Goal: Task Accomplishment & Management: Manage account settings

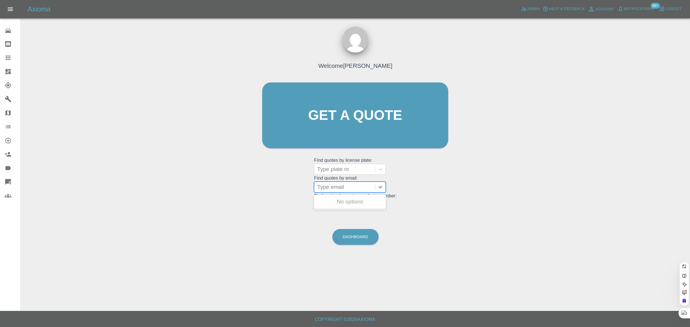
click at [333, 189] on div at bounding box center [344, 187] width 55 height 8
paste input "[EMAIL_ADDRESS][DOMAIN_NAME]"
type input "[EMAIL_ADDRESS][DOMAIN_NAME]"
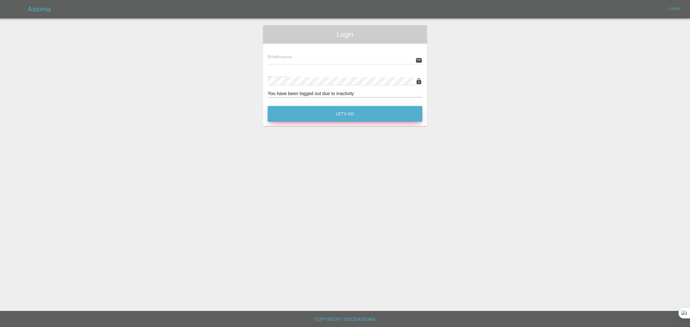
type input "[EMAIL_ADDRESS][DOMAIN_NAME]"
click at [347, 119] on button "Let's Go" at bounding box center [345, 114] width 155 height 16
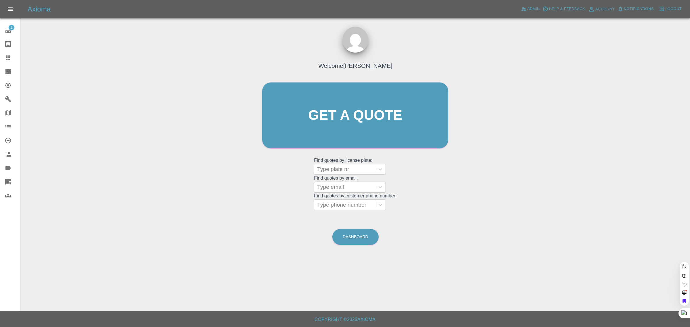
click at [332, 185] on div at bounding box center [344, 187] width 55 height 8
paste input "[EMAIL_ADDRESS][DOMAIN_NAME]"
type input "[EMAIL_ADDRESS][DOMAIN_NAME]"
click at [378, 200] on div "PE13ENR, Bidding" at bounding box center [350, 202] width 72 height 12
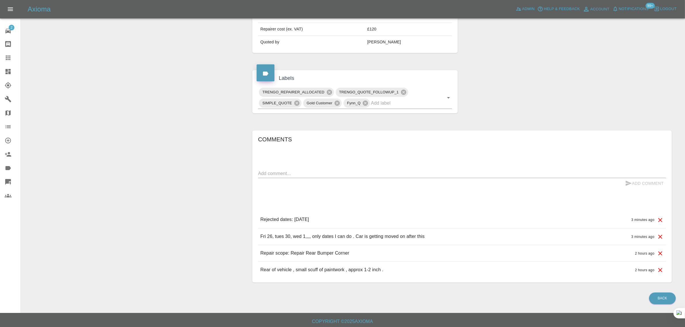
scroll to position [229, 0]
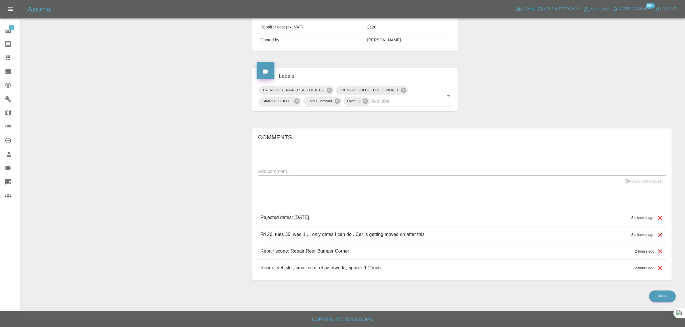
click at [307, 173] on textarea at bounding box center [462, 171] width 408 height 7
click at [9, 58] on icon at bounding box center [8, 57] width 7 height 7
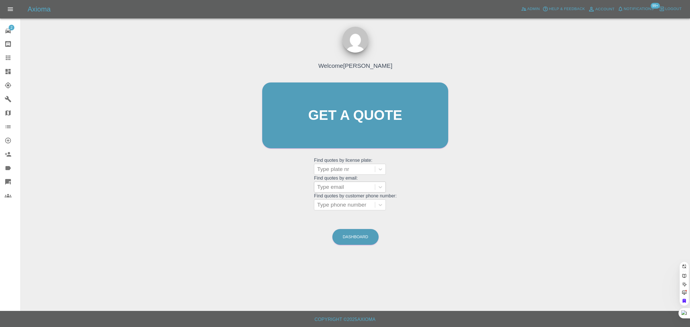
click at [325, 188] on div at bounding box center [344, 187] width 55 height 8
paste input "[EMAIL_ADDRESS][DOMAIN_NAME]"
type input "[EMAIL_ADDRESS][DOMAIN_NAME]"
click at [334, 201] on div "PE65 RZU, Awaiting Repair" at bounding box center [350, 205] width 72 height 18
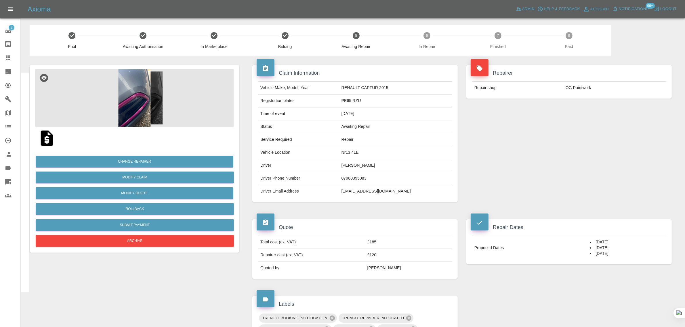
click at [48, 141] on img at bounding box center [47, 138] width 18 height 18
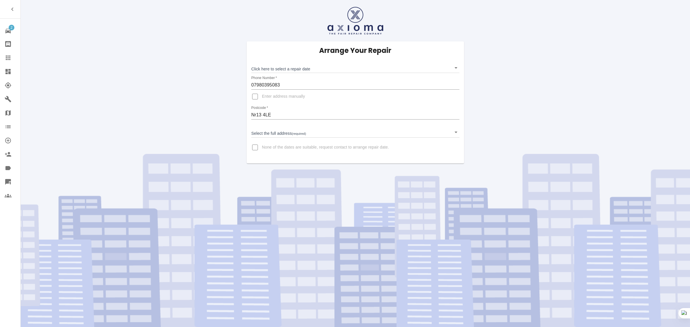
click at [1, 61] on link "Claims" at bounding box center [10, 58] width 20 height 14
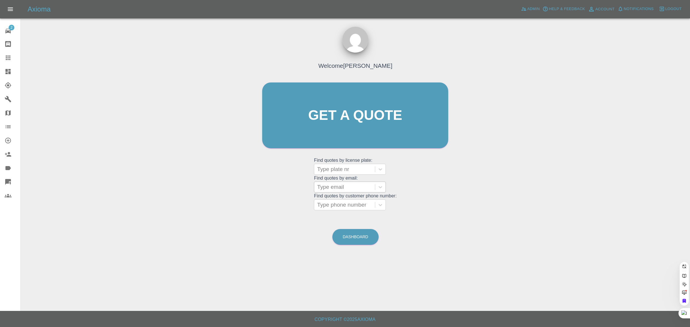
click at [333, 186] on div at bounding box center [344, 187] width 55 height 8
paste input "jacob.tasker7@gmail.com"
type input "jacob.tasker7@gmail.com"
click at [332, 207] on div "J26APT, Awaiting Authorisation" at bounding box center [350, 205] width 72 height 18
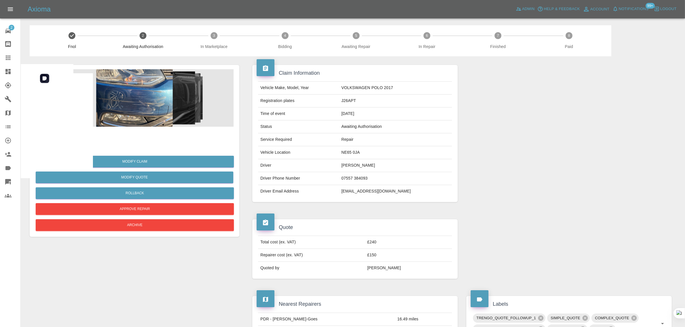
click at [136, 117] on img at bounding box center [134, 98] width 198 height 58
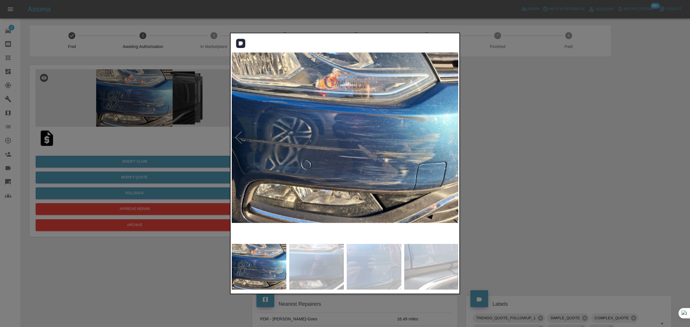
click at [449, 141] on div at bounding box center [452, 137] width 8 height 13
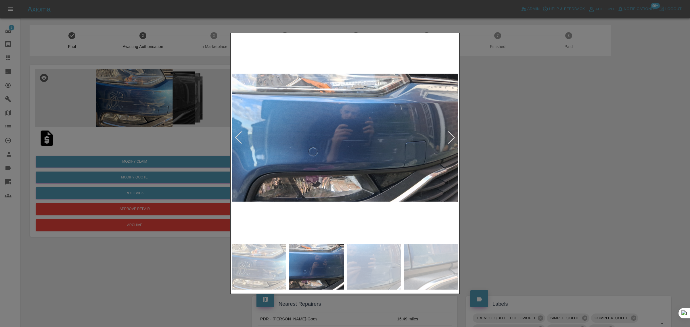
click at [449, 141] on div at bounding box center [452, 137] width 8 height 13
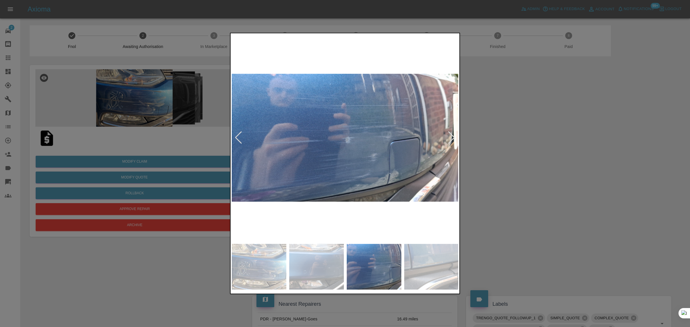
click at [449, 141] on div at bounding box center [452, 137] width 8 height 13
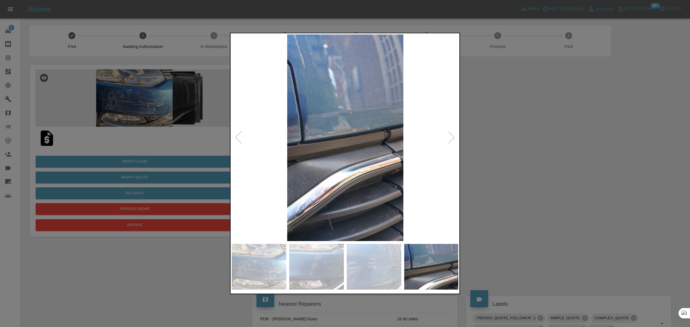
click at [449, 141] on div at bounding box center [452, 137] width 8 height 13
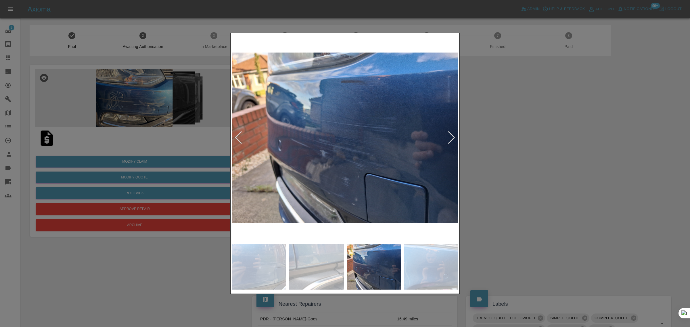
click at [449, 141] on div at bounding box center [452, 137] width 8 height 13
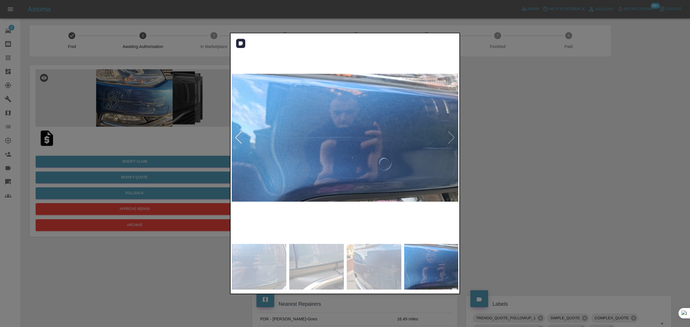
click at [449, 141] on img at bounding box center [345, 138] width 227 height 207
click at [449, 140] on img at bounding box center [345, 138] width 227 height 207
click at [235, 139] on div at bounding box center [239, 137] width 8 height 13
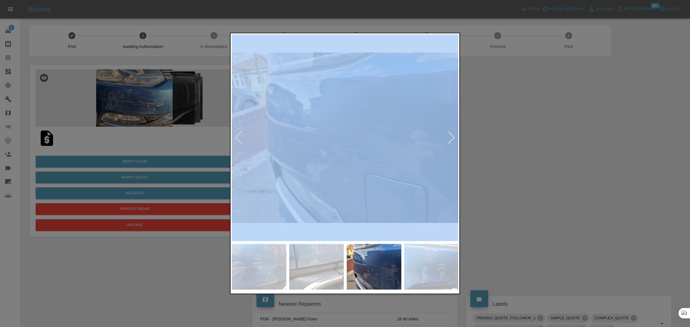
click at [235, 139] on div at bounding box center [239, 137] width 8 height 13
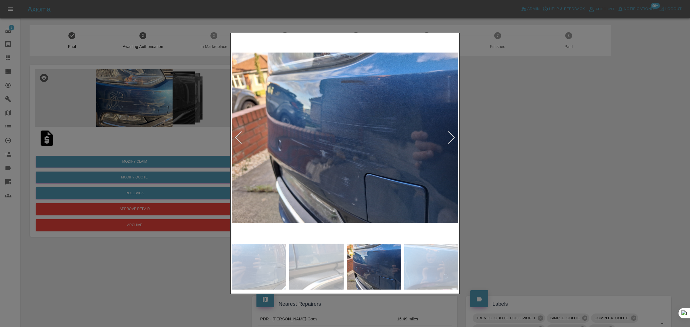
click at [235, 139] on div at bounding box center [239, 137] width 8 height 13
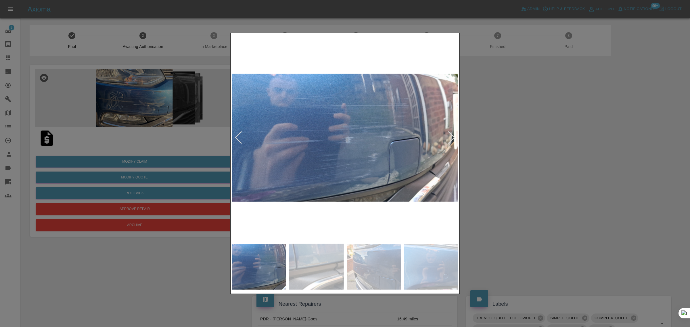
click at [235, 139] on div at bounding box center [239, 137] width 8 height 13
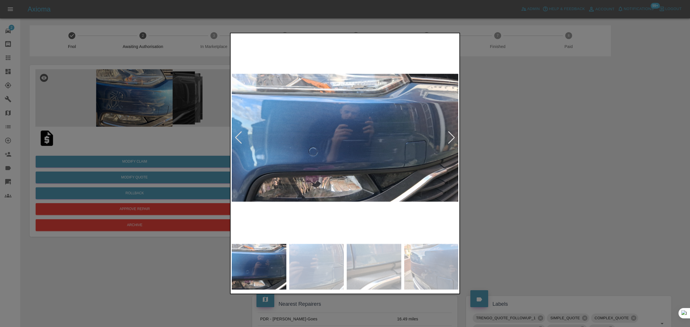
click at [235, 139] on div at bounding box center [239, 137] width 8 height 13
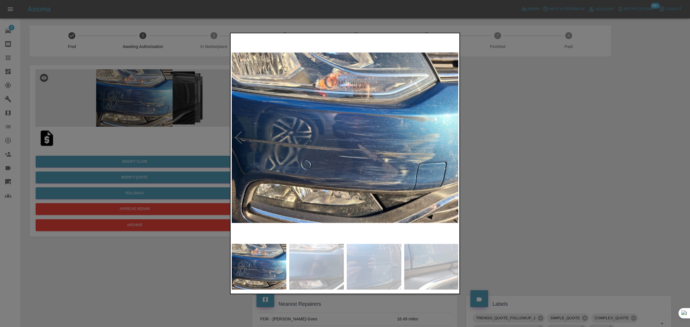
click at [235, 139] on img at bounding box center [345, 138] width 227 height 207
click at [493, 157] on div at bounding box center [345, 163] width 690 height 327
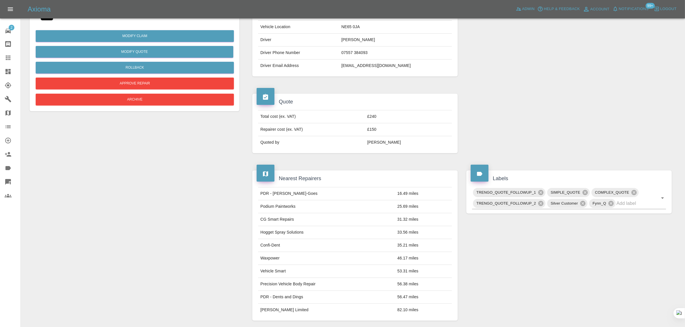
scroll to position [124, 0]
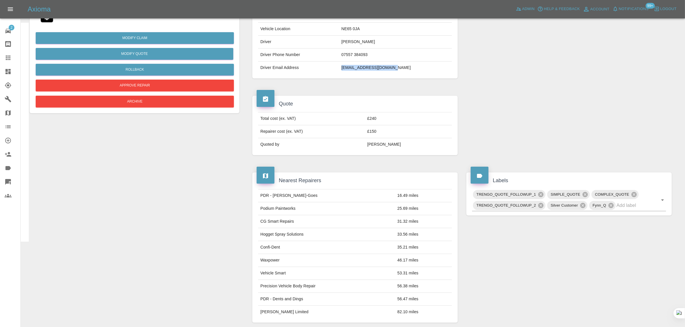
drag, startPoint x: 353, startPoint y: 71, endPoint x: 416, endPoint y: 72, distance: 63.3
click at [416, 72] on td "jacob.tasker7@gmail.com" at bounding box center [395, 68] width 113 height 13
copy td "jacob.tasker7@gmail.com"
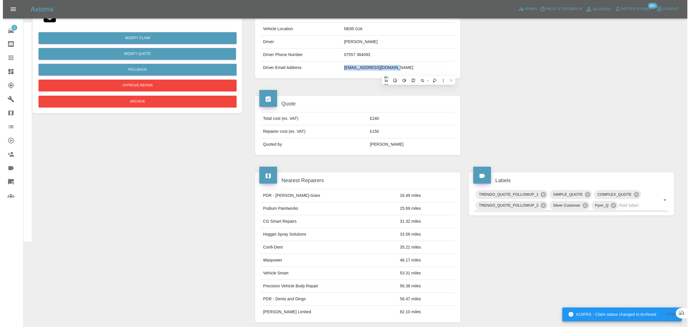
scroll to position [0, 0]
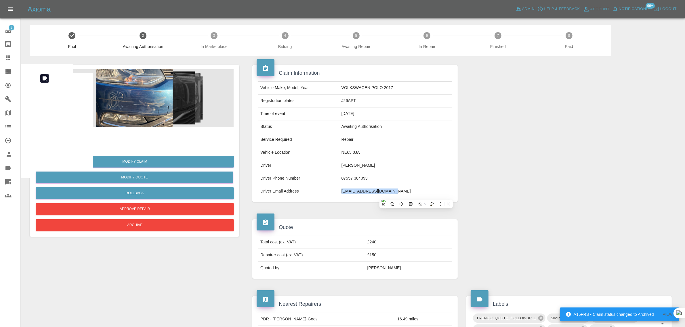
click at [134, 117] on img at bounding box center [134, 98] width 198 height 58
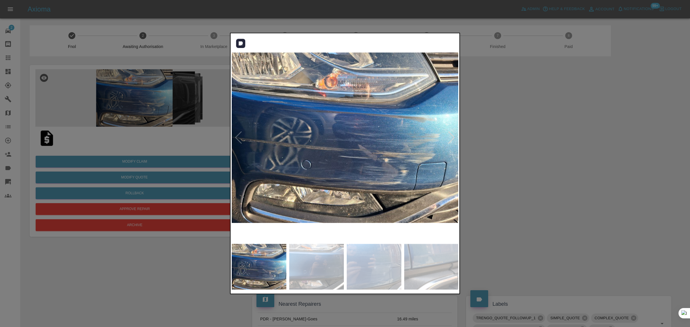
click at [451, 140] on div at bounding box center [452, 137] width 8 height 13
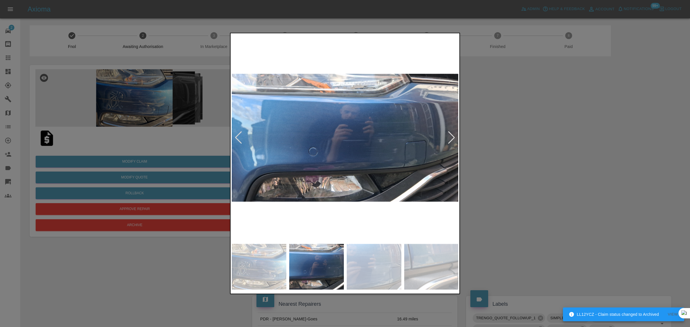
click at [451, 140] on div at bounding box center [452, 137] width 8 height 13
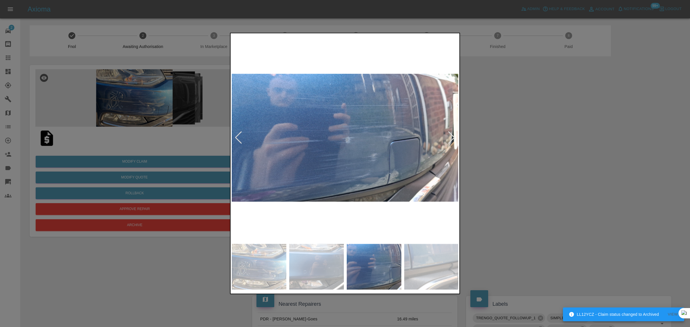
click at [451, 140] on div at bounding box center [452, 137] width 8 height 13
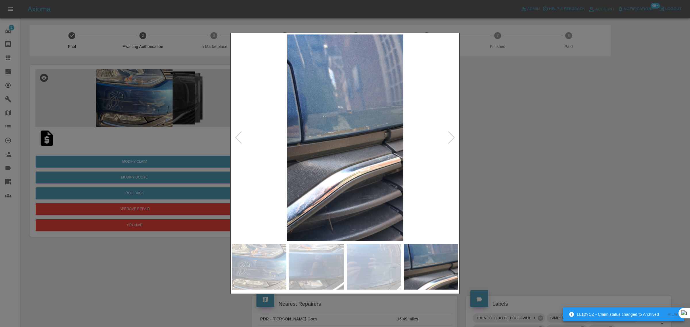
click at [451, 140] on div at bounding box center [452, 137] width 8 height 13
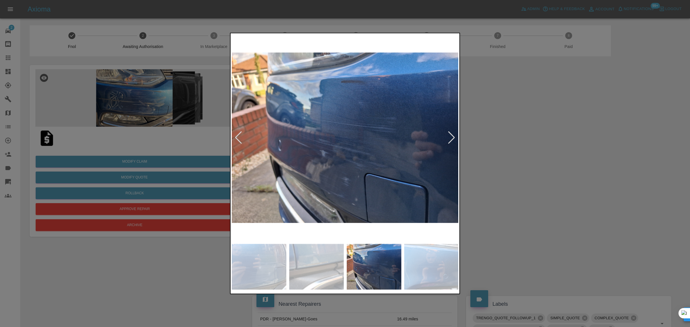
click at [451, 140] on div at bounding box center [452, 137] width 8 height 13
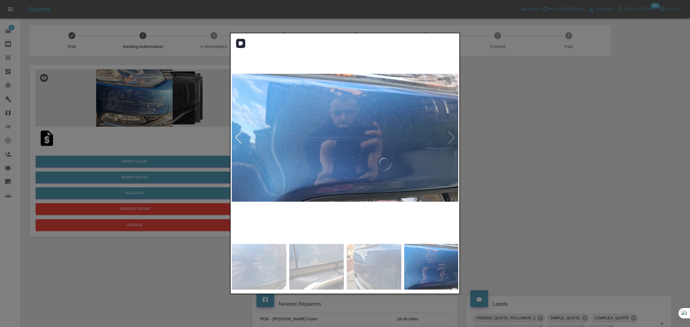
click at [451, 140] on img at bounding box center [345, 138] width 227 height 207
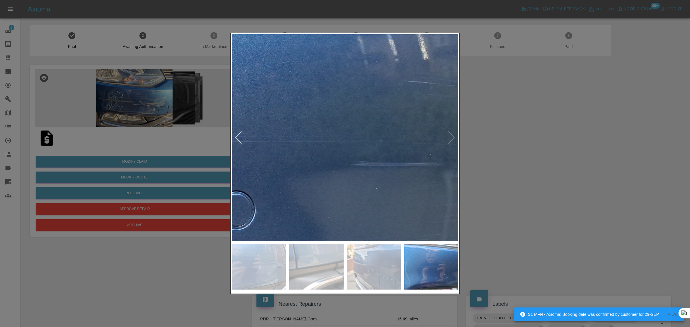
click at [120, 108] on div at bounding box center [345, 163] width 690 height 327
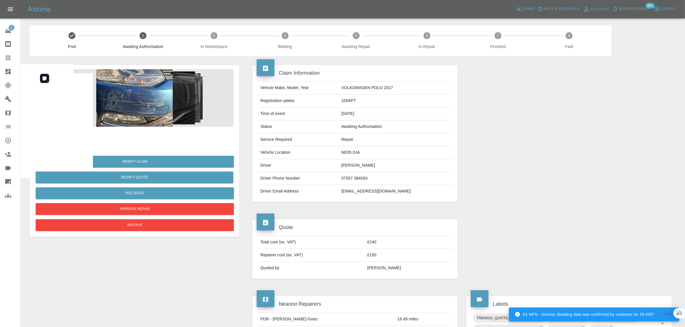
click at [120, 108] on img at bounding box center [134, 98] width 198 height 58
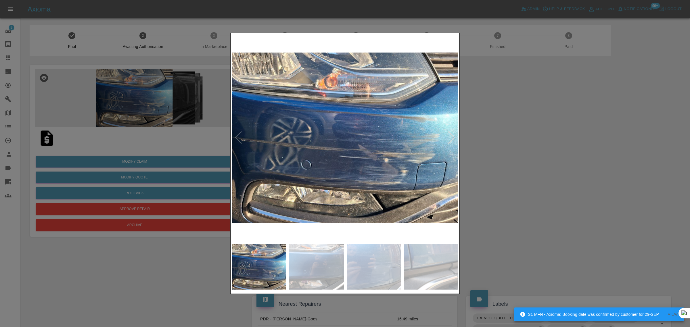
click at [522, 163] on div at bounding box center [345, 163] width 690 height 327
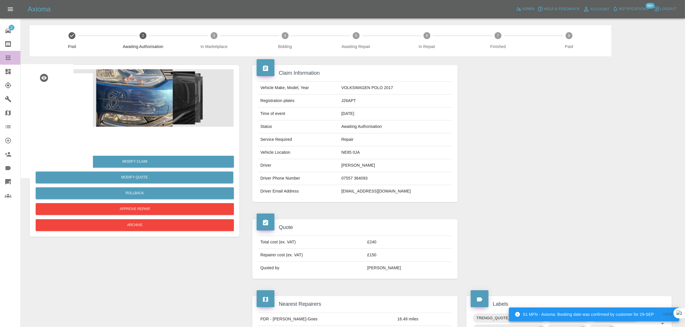
click at [5, 58] on icon at bounding box center [8, 57] width 7 height 7
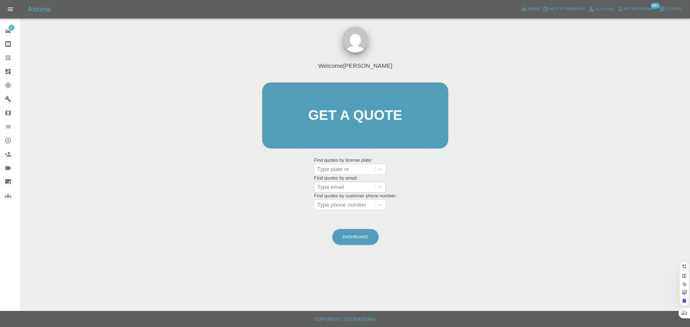
click at [329, 187] on div at bounding box center [344, 187] width 55 height 8
paste input "martinpcourt@gmail.com"
type input "martinpcourt@gmail.com"
click at [333, 203] on div "HJ71XXP, Archived" at bounding box center [350, 202] width 72 height 12
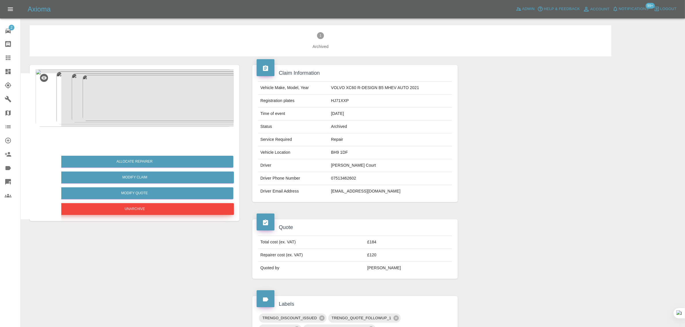
click at [141, 213] on button "Unarchive" at bounding box center [135, 209] width 198 height 12
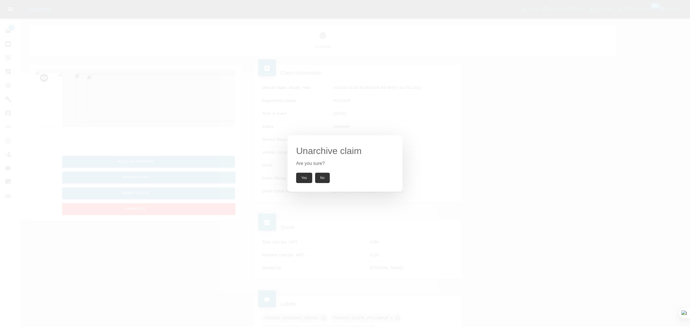
click at [303, 179] on button "Yes" at bounding box center [304, 178] width 16 height 10
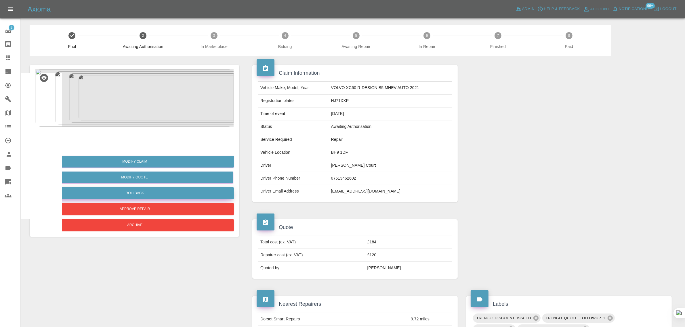
click at [133, 195] on button "Rollback" at bounding box center [135, 194] width 198 height 12
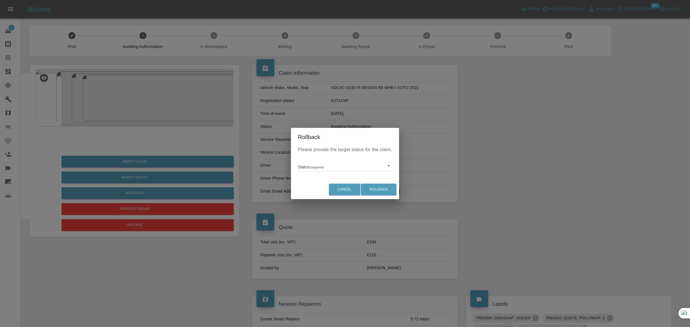
click at [304, 167] on body "Axioma Admin Help & Feedback Account Notifications 99+ Logout 2 Repair home Bod…" at bounding box center [345, 314] width 690 height 629
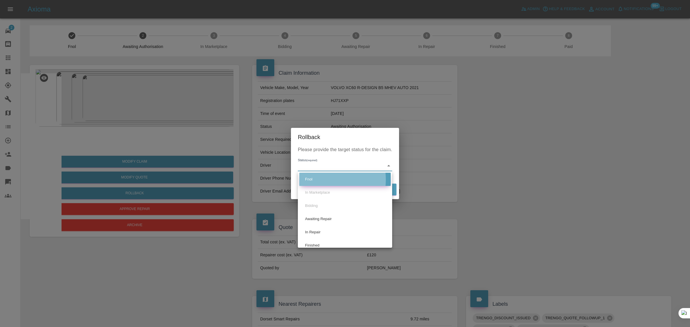
click at [316, 180] on li "Fnol" at bounding box center [344, 179] width 91 height 13
type input "fnol"
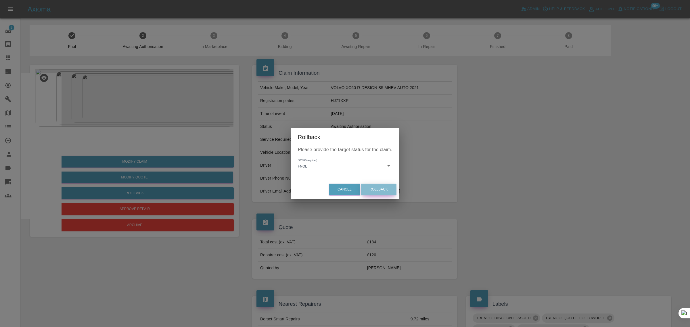
click at [373, 188] on button "Rollback" at bounding box center [379, 190] width 36 height 12
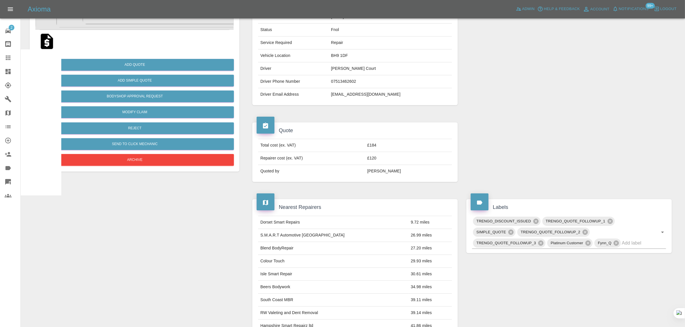
scroll to position [216, 0]
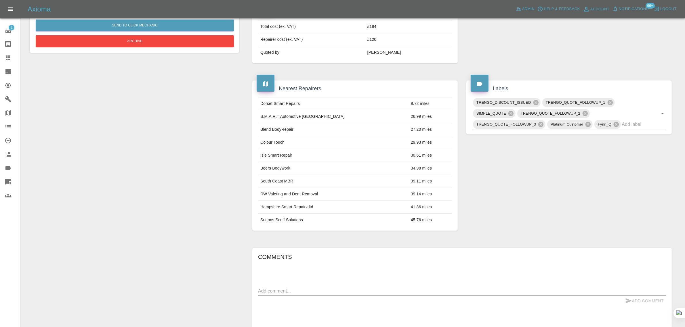
click at [355, 287] on div "Comments x Add Comment Repair scope: Repair Front Bumper Corner 24 days ago Rep…" at bounding box center [462, 308] width 408 height 110
click at [354, 292] on textarea at bounding box center [462, 291] width 408 height 7
paste textarea "Hi, Can we reinstate the quote attached please and i will book it in today than…"
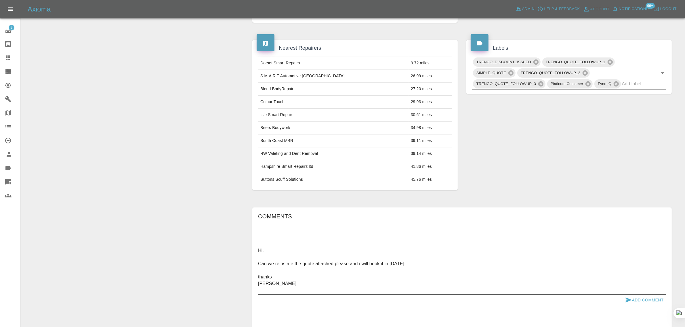
scroll to position [295, 0]
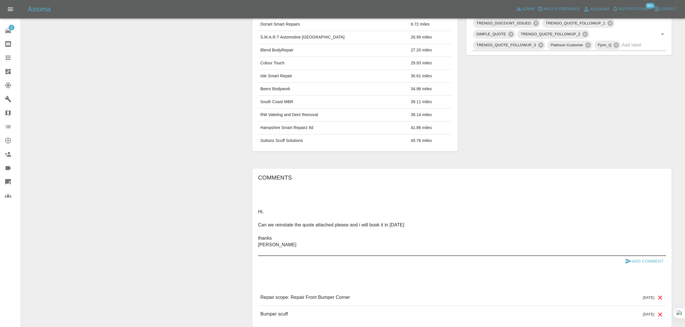
type textarea "Hi, Can we reinstate the quote attached please and i will book it in today than…"
click at [656, 259] on button "Add Comment" at bounding box center [644, 261] width 43 height 11
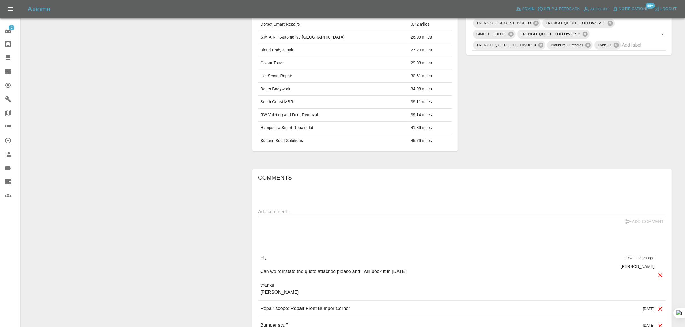
scroll to position [79, 0]
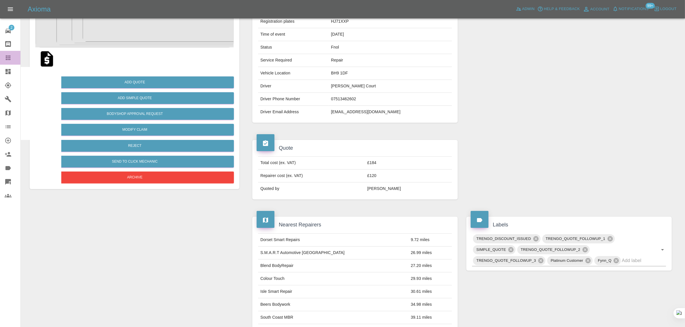
click at [11, 58] on icon at bounding box center [8, 57] width 7 height 7
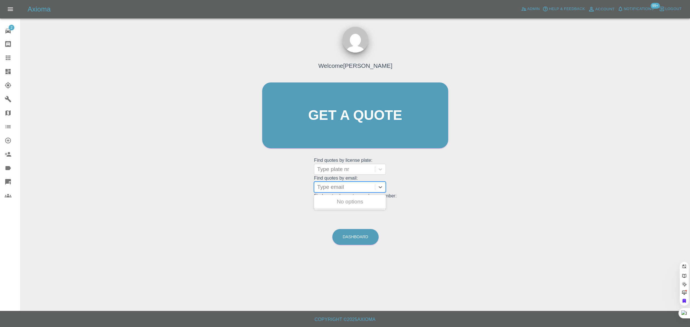
click at [324, 187] on div at bounding box center [344, 187] width 55 height 8
paste input "ivorgee@yahoo.co.uk"
type input "ivorgee@yahoo.co.uk"
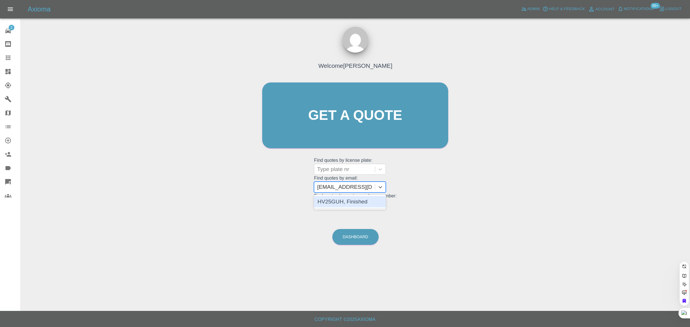
click at [325, 203] on div "HV25GUH, Finished" at bounding box center [350, 202] width 72 height 12
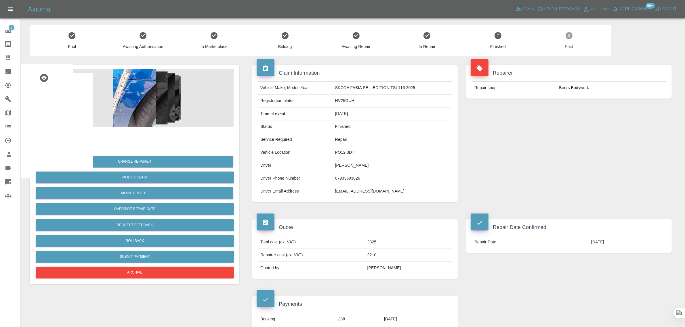
click at [5, 61] on icon at bounding box center [8, 57] width 7 height 7
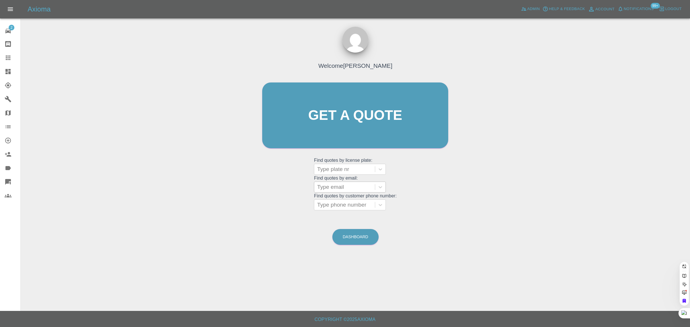
click at [346, 184] on div at bounding box center [344, 187] width 55 height 8
paste input "cliffshar@icloud.com"
type input "cliffshar@icloud.com"
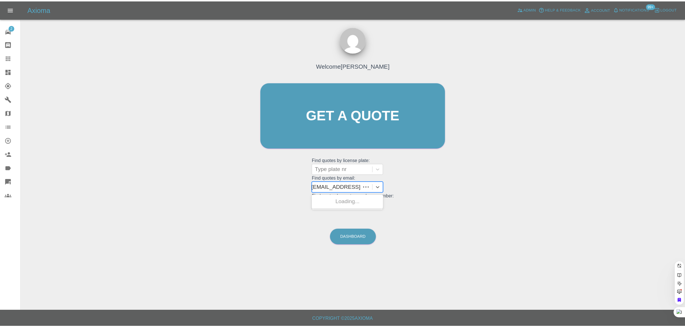
scroll to position [0, 0]
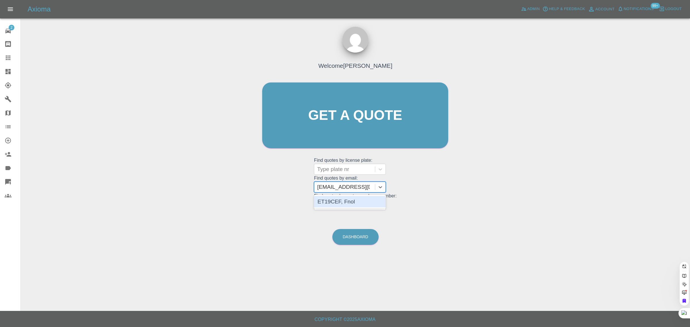
click at [338, 205] on div "ET19CEF, Fnol" at bounding box center [350, 202] width 72 height 12
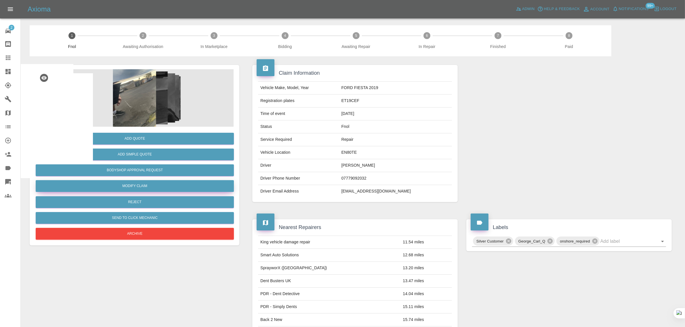
click at [126, 186] on link "Modify Claim" at bounding box center [135, 186] width 198 height 12
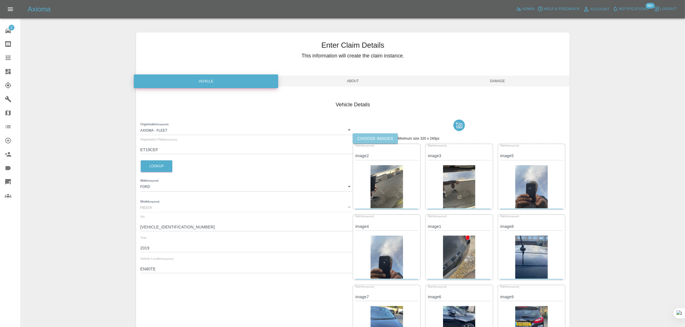
click at [375, 136] on label "Choose images" at bounding box center [375, 138] width 45 height 11
click at [0, 0] on input "Choose images" at bounding box center [0, 0] width 0 height 0
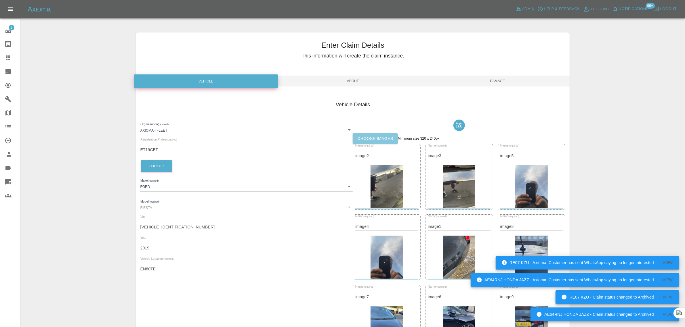
click at [388, 142] on label "Choose images" at bounding box center [375, 138] width 45 height 11
click at [0, 0] on input "Choose images" at bounding box center [0, 0] width 0 height 0
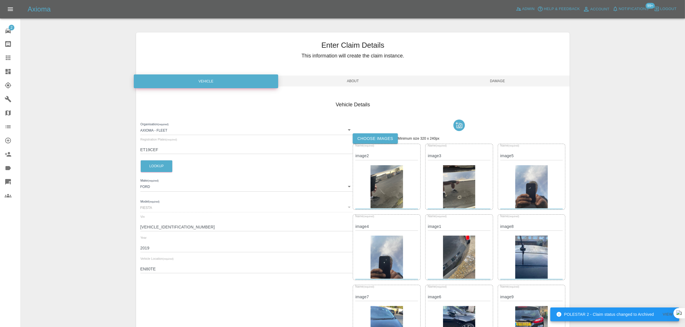
click at [487, 82] on span "Damage" at bounding box center [497, 81] width 145 height 11
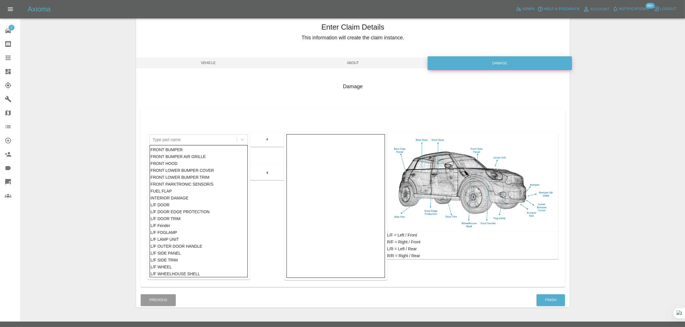
scroll to position [28, 0]
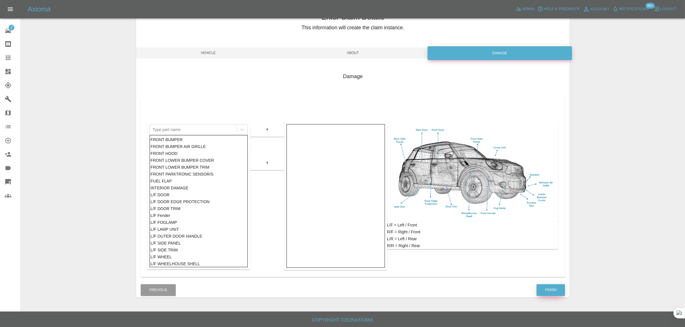
click at [553, 293] on button "Finish" at bounding box center [551, 291] width 28 height 12
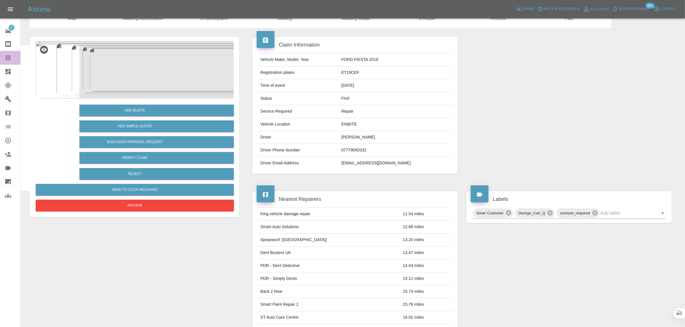
click at [14, 61] on div at bounding box center [13, 57] width 16 height 7
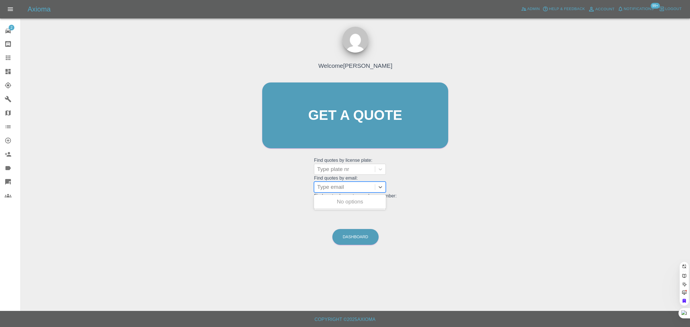
click at [358, 186] on div at bounding box center [344, 187] width 55 height 8
paste input "katie.quinn@ansaelevators.co.uk"
type input "katie.quinn@ansaelevators.co.uk"
click at [330, 216] on div "AN54 MGS, Awaiting Authorisation" at bounding box center [350, 217] width 72 height 18
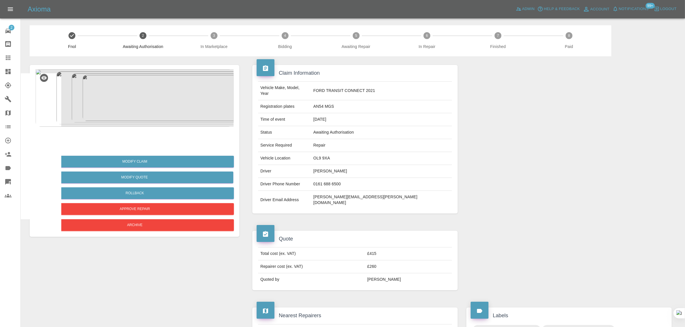
click at [51, 129] on div at bounding box center [46, 138] width 23 height 23
click at [3, 57] on link "Claims" at bounding box center [10, 58] width 20 height 14
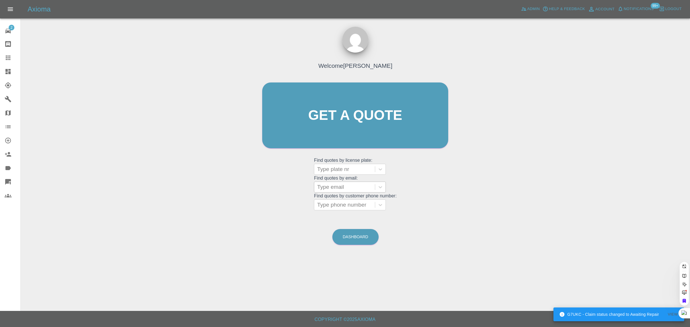
click at [335, 192] on div "Type email" at bounding box center [344, 187] width 61 height 10
paste input "[EMAIL_ADDRESS][DOMAIN_NAME]"
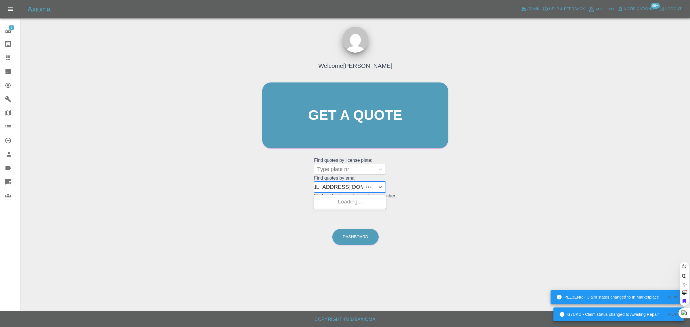
type input "andysaul2007@icloud.co"
click at [339, 203] on div "OU16GVG, Awaiting Authorisation" at bounding box center [350, 205] width 72 height 18
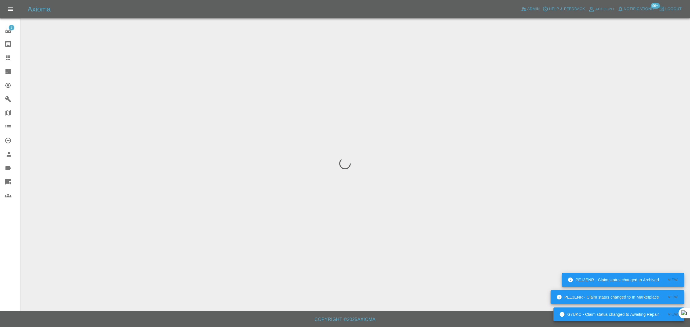
click at [3, 234] on div "2 Repair home Bodyshop home Claims Dashboard Explorer Garages Map Organization …" at bounding box center [10, 163] width 21 height 327
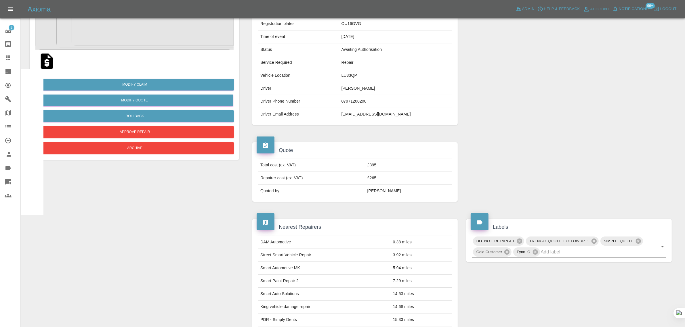
scroll to position [75, 0]
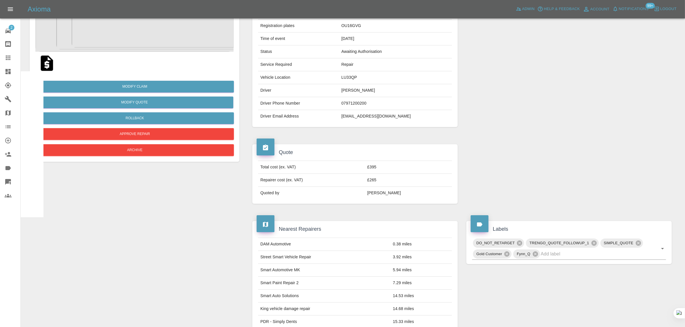
click at [6, 58] on icon at bounding box center [8, 58] width 5 height 5
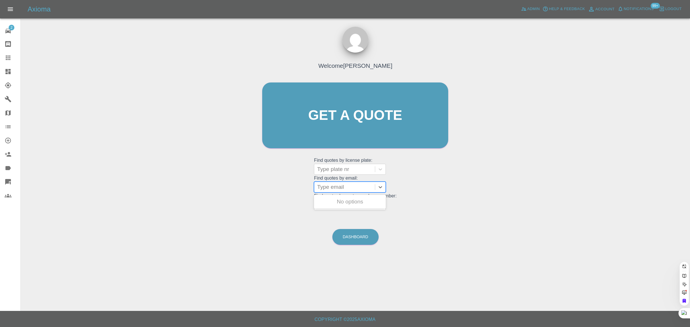
click at [340, 186] on div at bounding box center [344, 187] width 55 height 8
paste input "hfikret@yahoo.com"
type input "hfikret@yahoo.com"
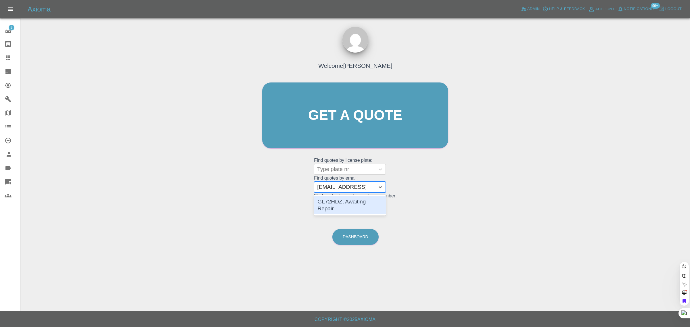
click at [356, 203] on div "GL72HDZ, Awaiting Repair" at bounding box center [350, 205] width 72 height 18
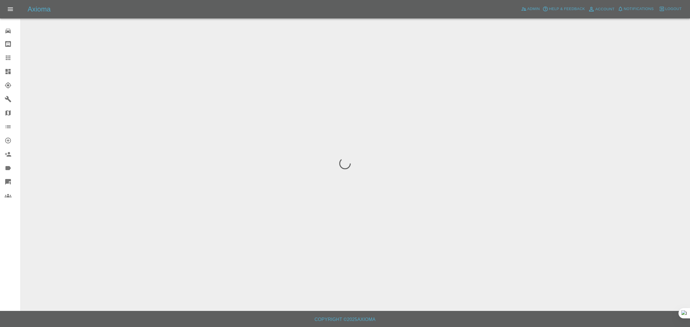
click at [9, 224] on div "Repair home Bodyshop home Claims Dashboard Explorer Garages Map Organization Cr…" at bounding box center [10, 163] width 21 height 327
